Goal: Task Accomplishment & Management: Use online tool/utility

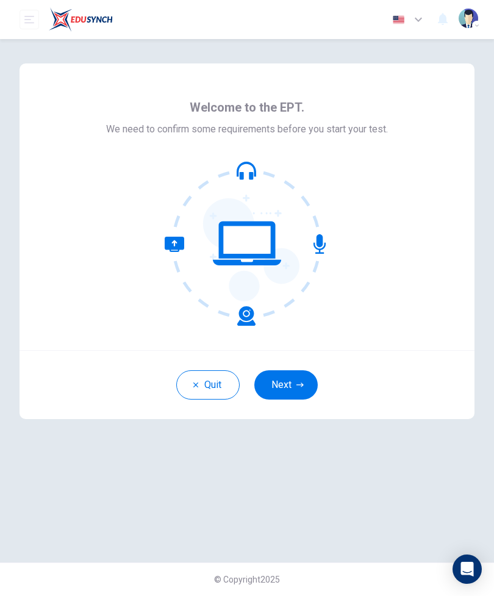
click at [30, 23] on icon "open mobile menu" at bounding box center [29, 19] width 10 height 7
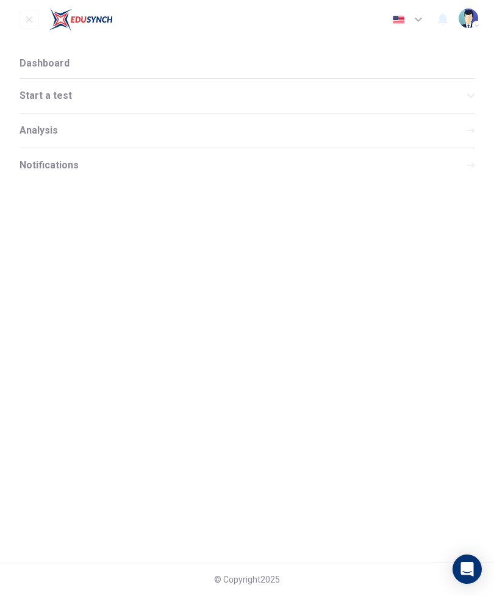
click at [43, 64] on span "Dashboard" at bounding box center [45, 64] width 50 height 10
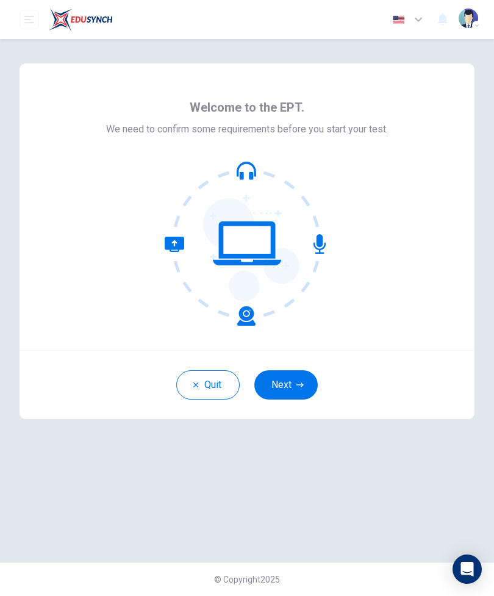
click at [298, 387] on icon "button" at bounding box center [299, 384] width 7 height 7
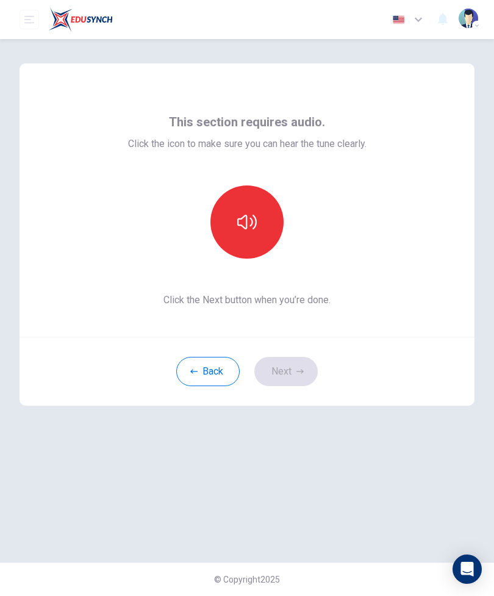
click at [245, 243] on button "button" at bounding box center [246, 221] width 73 height 73
click at [293, 371] on button "Next" at bounding box center [285, 371] width 63 height 29
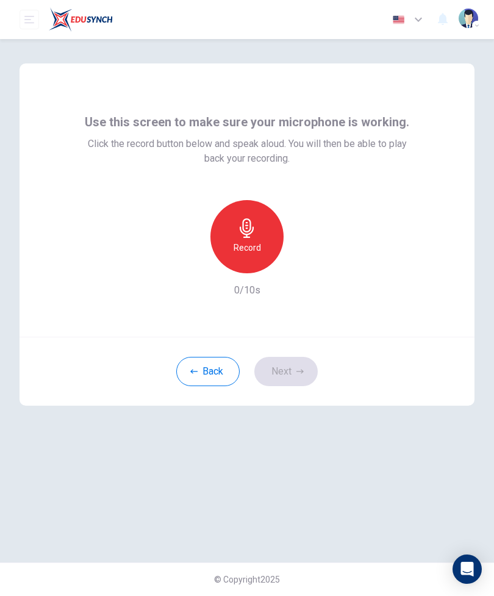
click at [257, 265] on div "Record" at bounding box center [246, 236] width 73 height 73
click at [298, 378] on div "Back Next" at bounding box center [247, 371] width 455 height 69
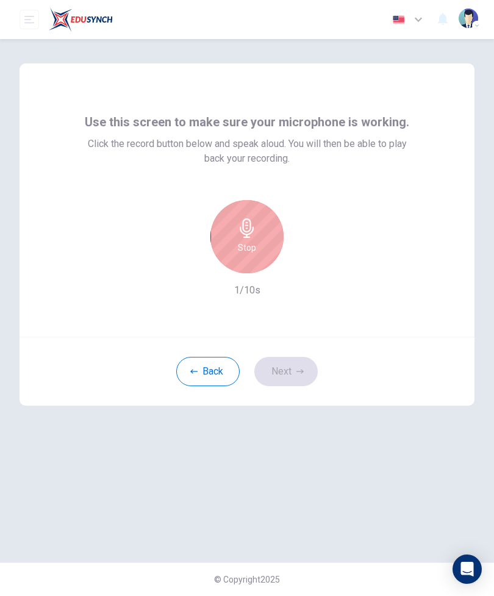
click at [265, 249] on div "Stop" at bounding box center [246, 236] width 73 height 73
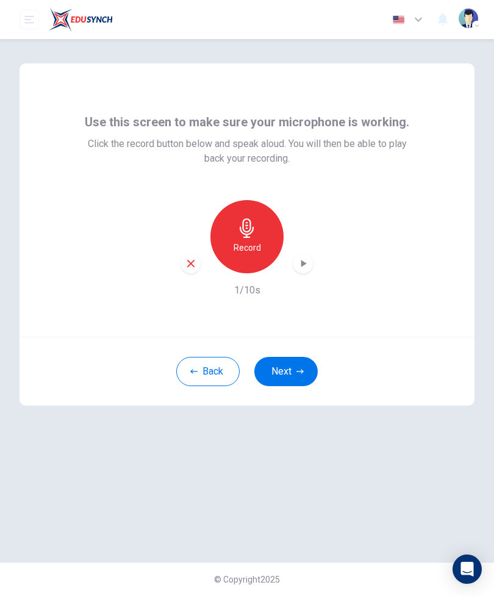
click at [296, 385] on button "Next" at bounding box center [285, 371] width 63 height 29
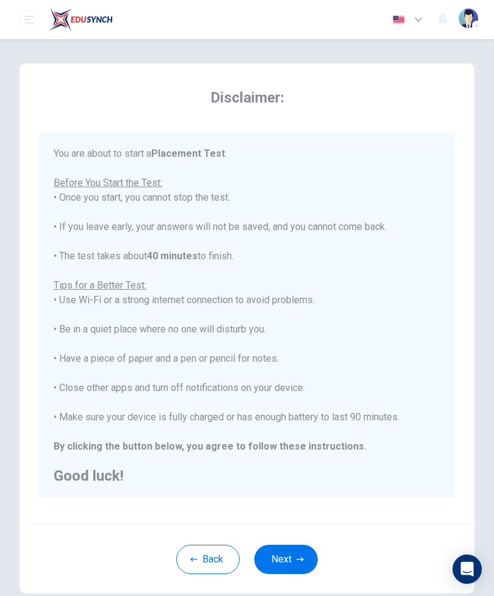
click at [215, 560] on button "Back" at bounding box center [207, 559] width 63 height 29
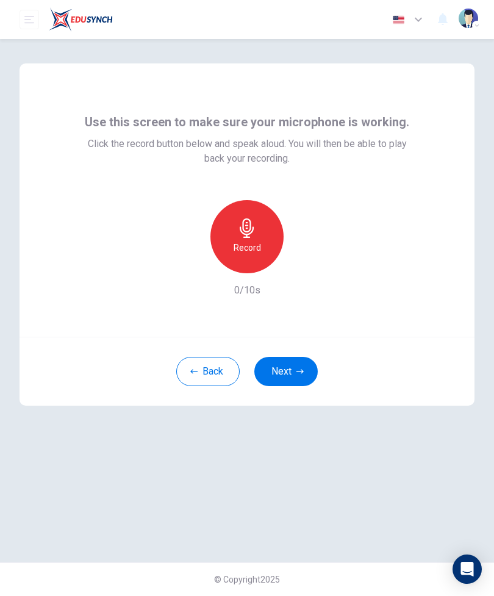
click at [216, 377] on button "Back" at bounding box center [207, 371] width 63 height 29
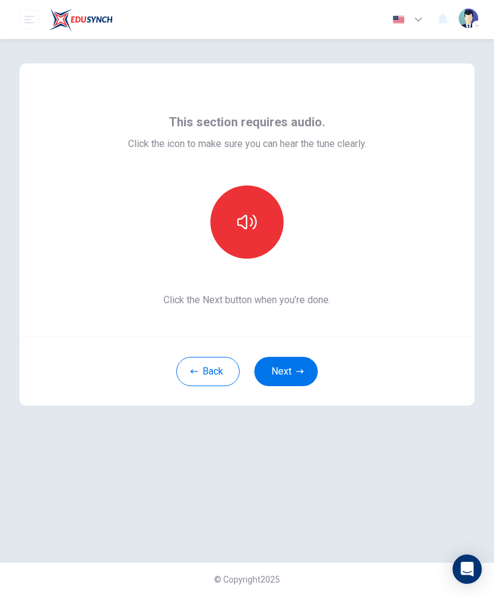
click at [208, 372] on button "Back" at bounding box center [207, 371] width 63 height 29
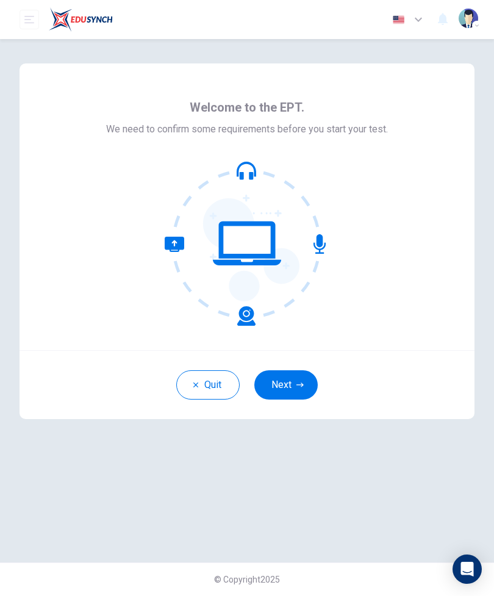
click at [207, 381] on button "Quit" at bounding box center [207, 384] width 63 height 29
